Goal: Navigation & Orientation: Find specific page/section

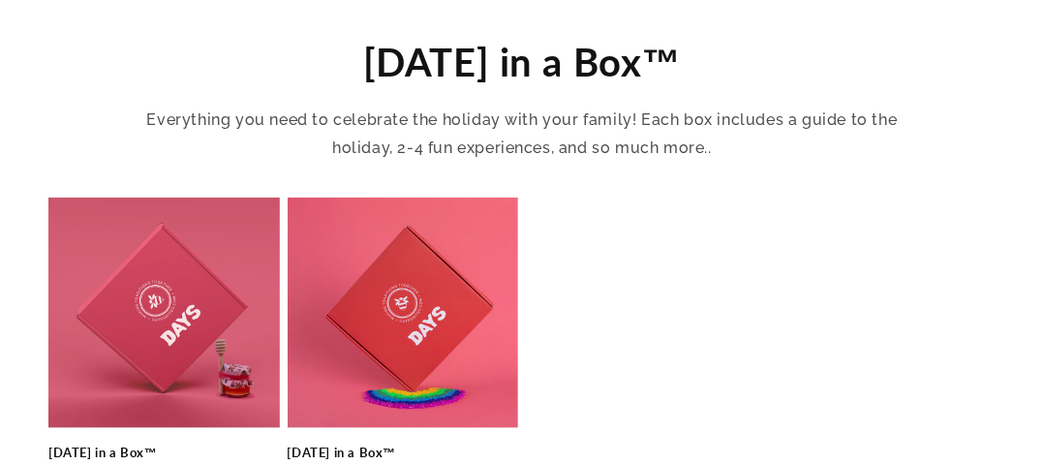
scroll to position [802, 0]
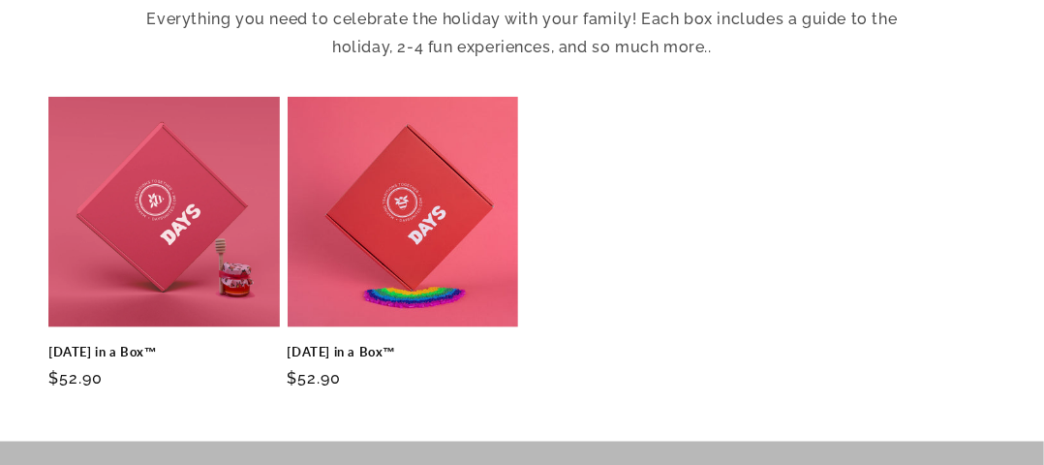
drag, startPoint x: 1058, startPoint y: 40, endPoint x: 1058, endPoint y: 213, distance: 173.4
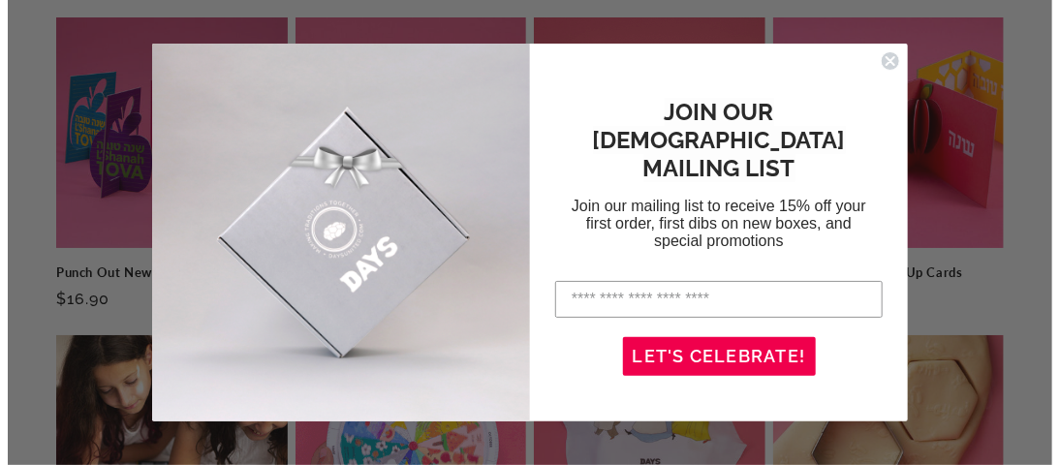
scroll to position [2606, 0]
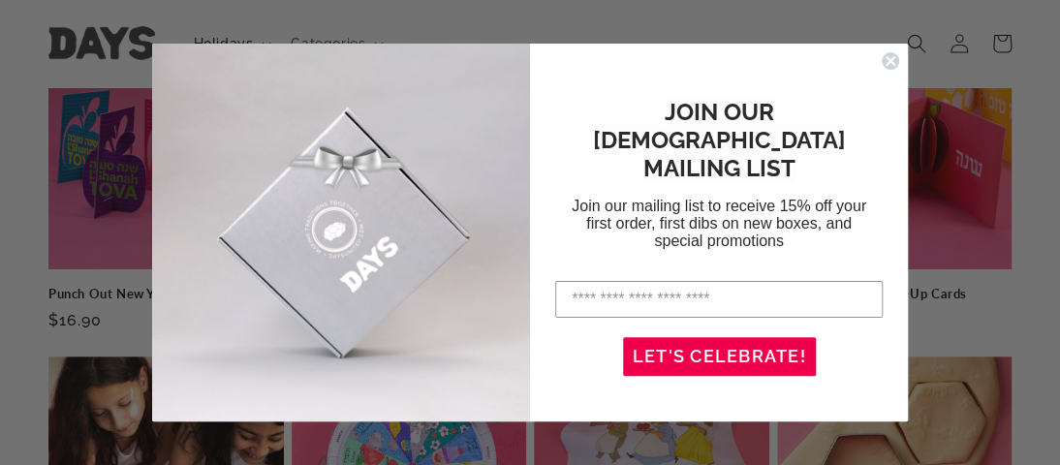
drag, startPoint x: 1058, startPoint y: 110, endPoint x: 1054, endPoint y: 284, distance: 173.5
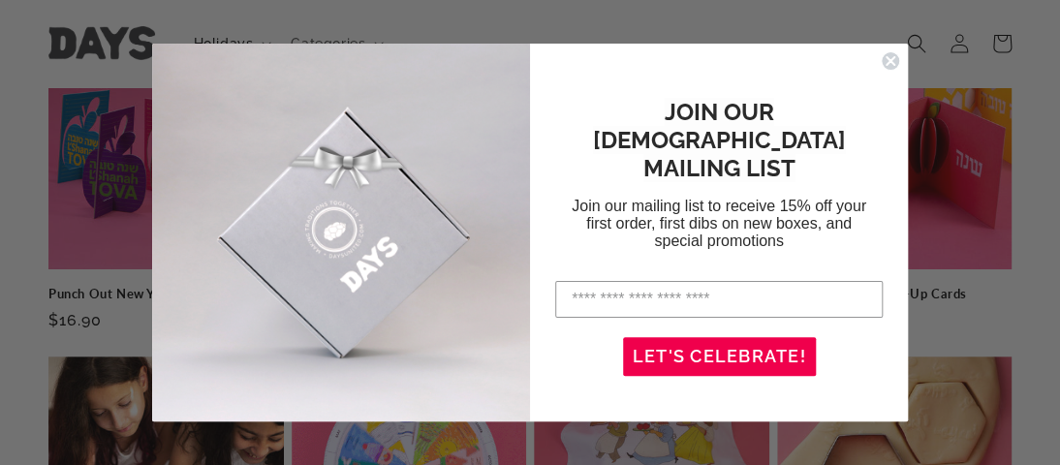
click at [888, 71] on circle "Close dialog" at bounding box center [891, 61] width 18 height 18
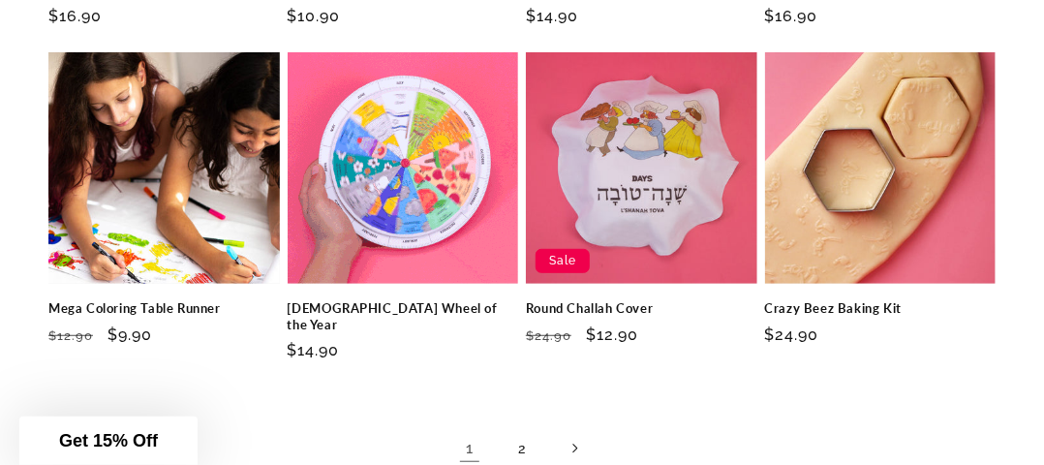
scroll to position [2903, 0]
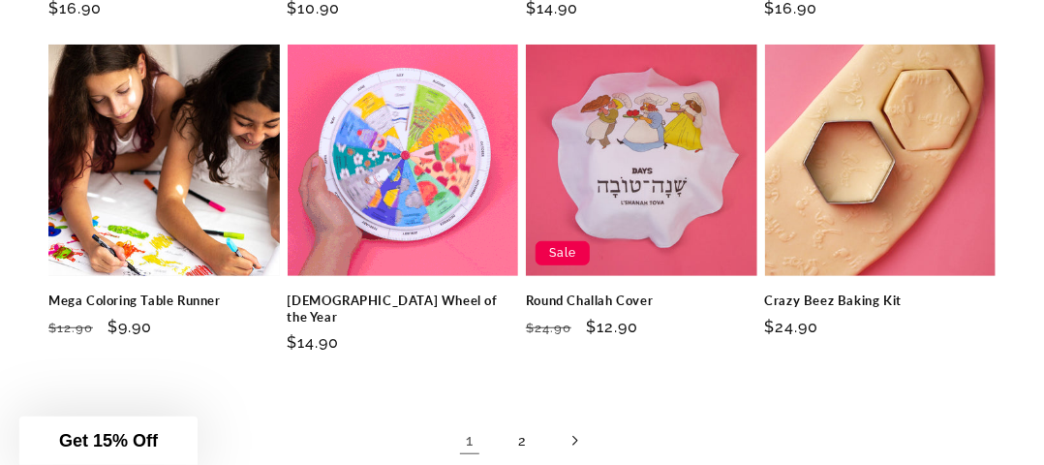
click at [576, 436] on icon "Next page" at bounding box center [576, 441] width 6 height 11
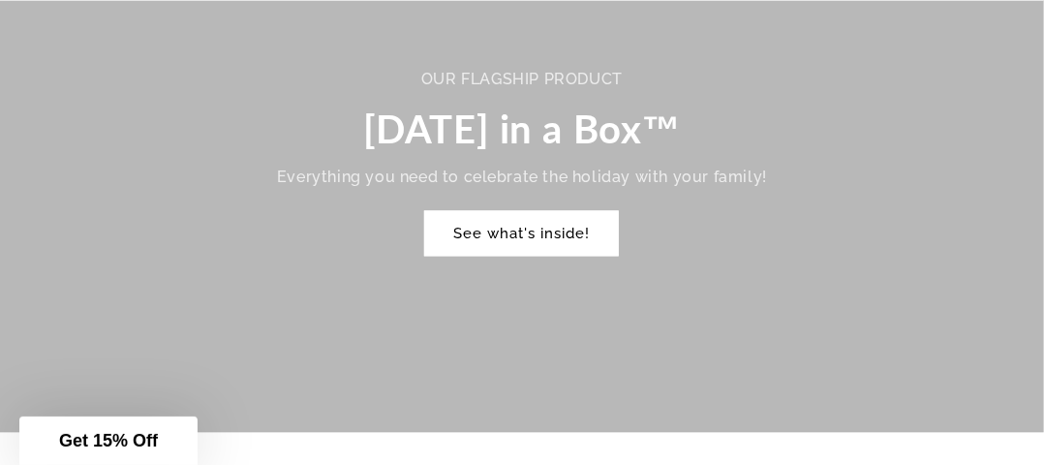
scroll to position [1760, 0]
